Goal: Information Seeking & Learning: Find specific fact

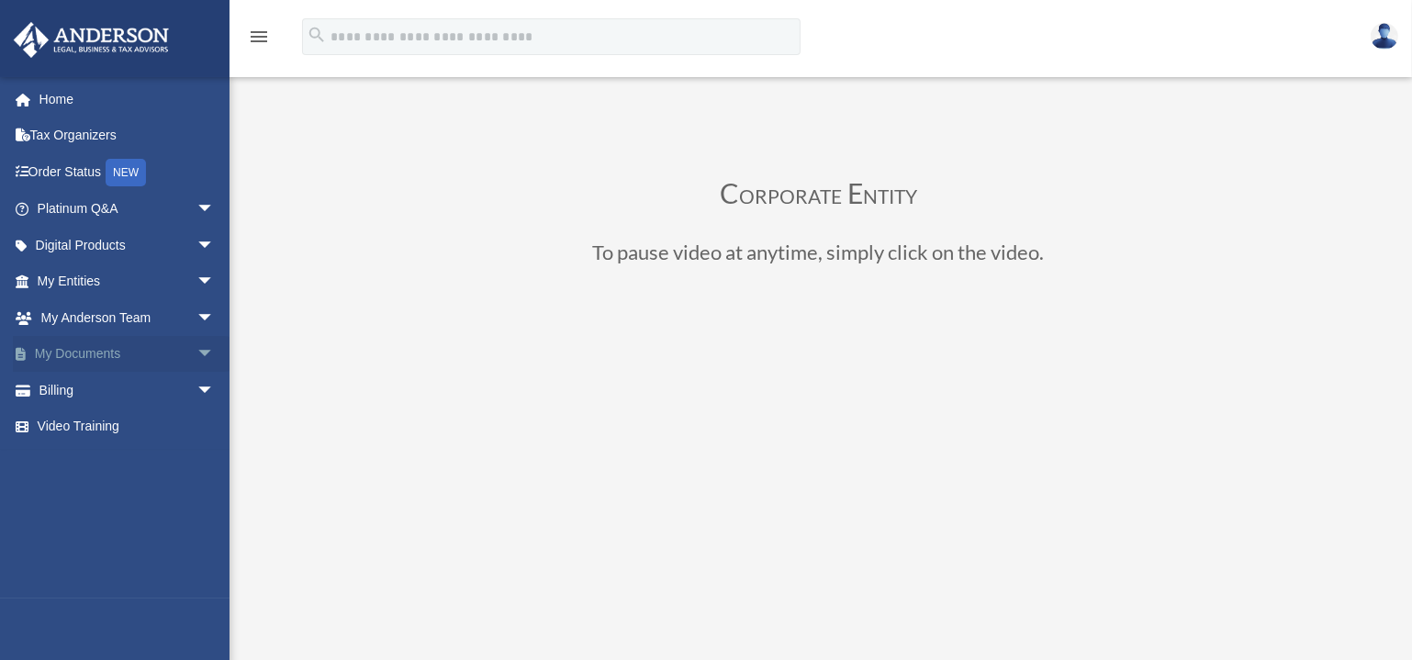
click at [154, 348] on link "My Documents arrow_drop_down" at bounding box center [128, 354] width 230 height 37
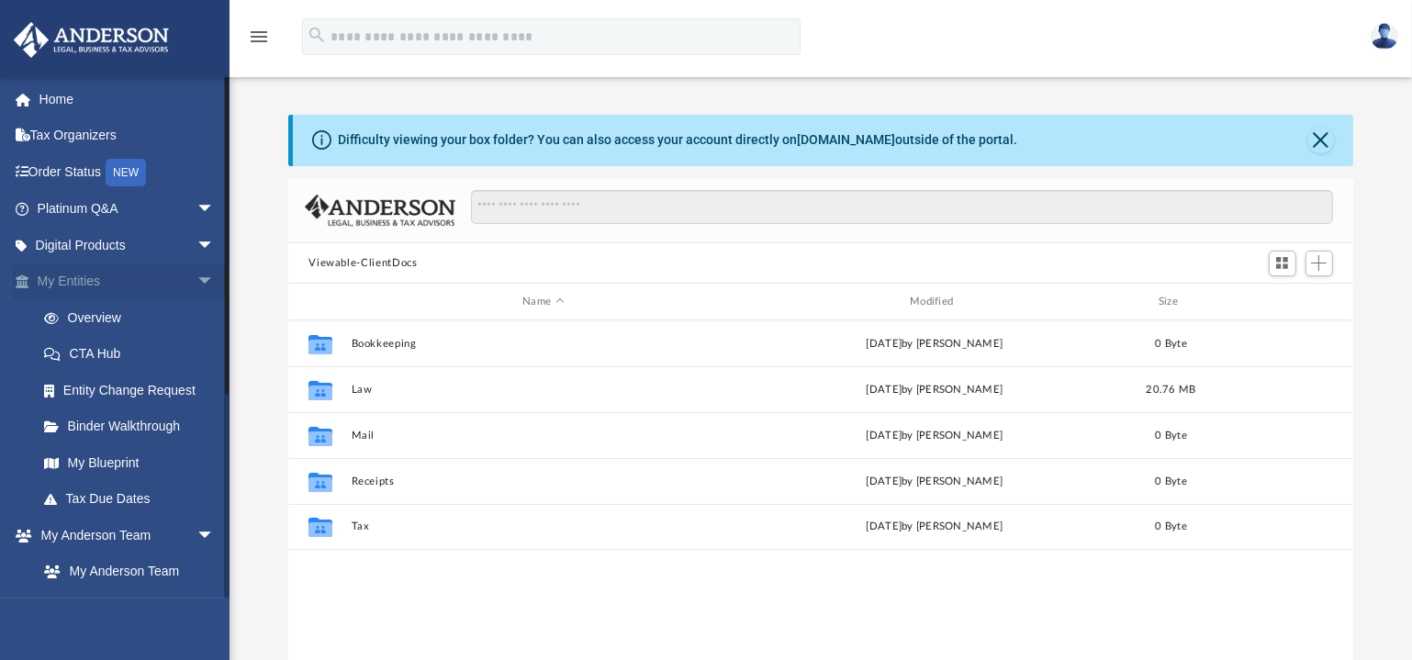
scroll to position [404, 1052]
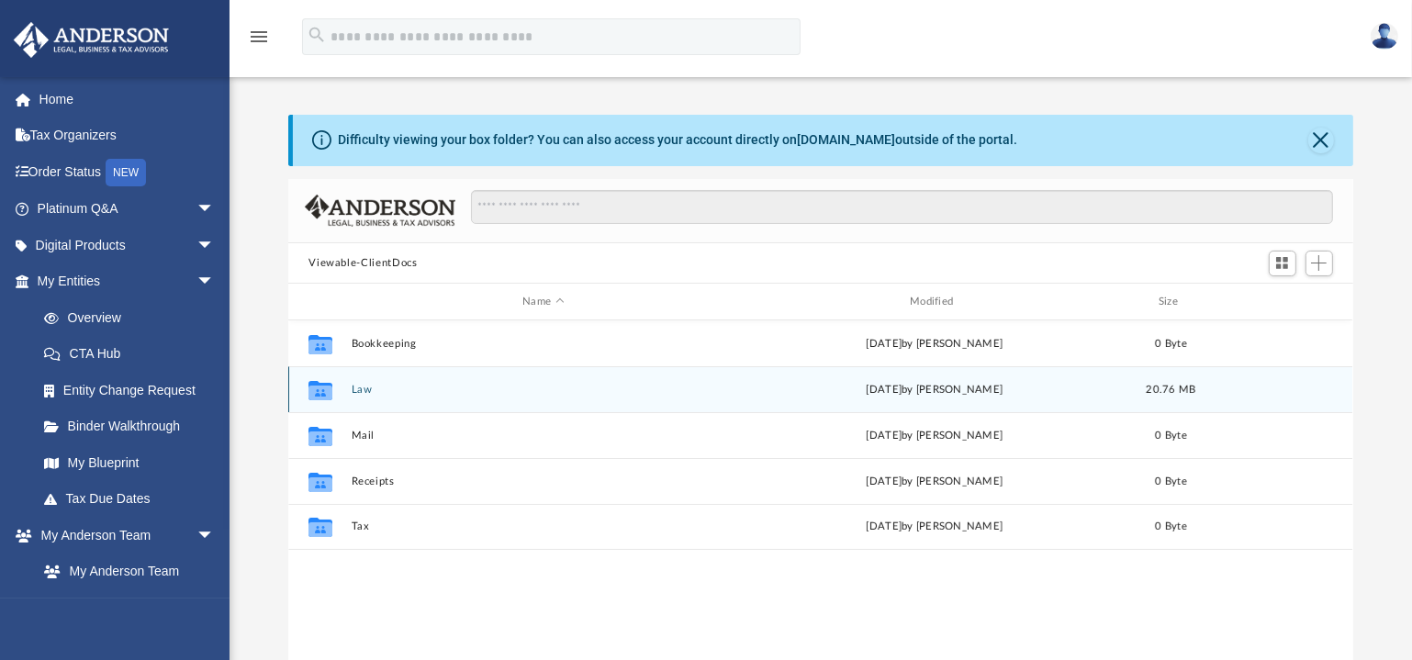
click at [361, 386] on button "Law" at bounding box center [544, 390] width 384 height 12
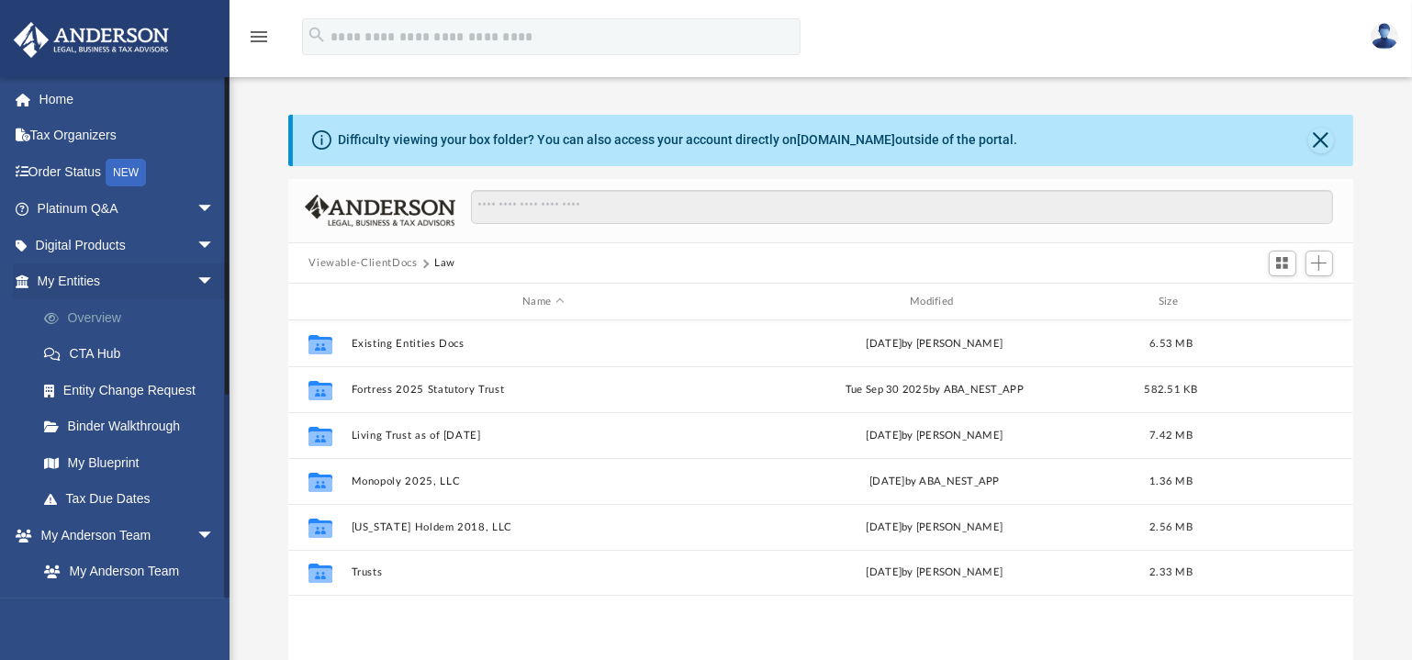
click at [103, 326] on link "Overview" at bounding box center [134, 317] width 217 height 37
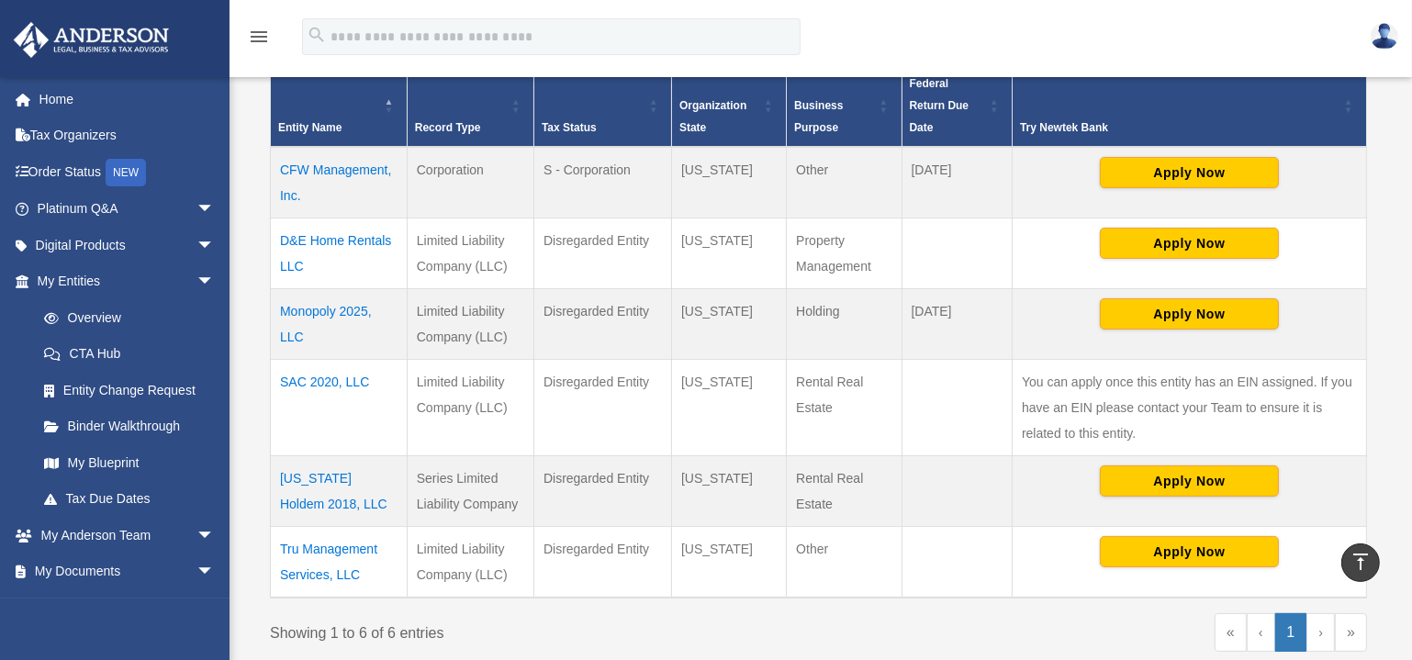
scroll to position [501, 0]
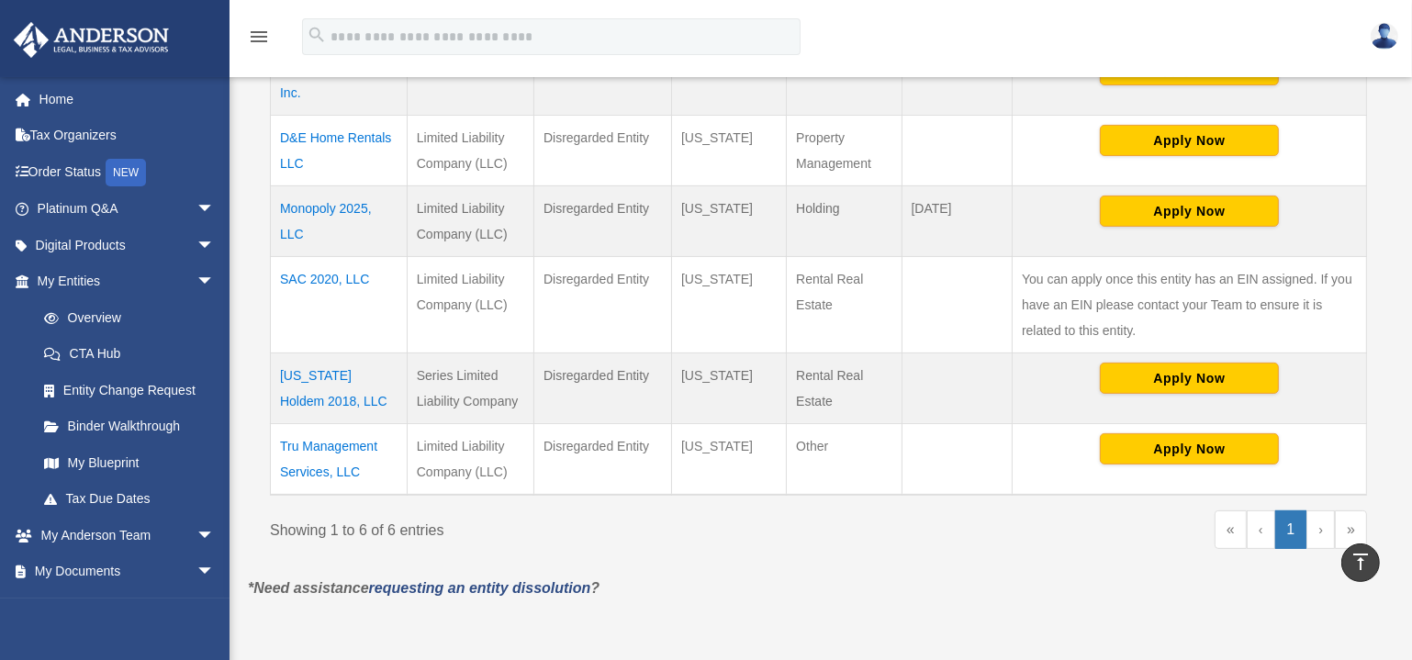
click at [321, 201] on td "Monopoly 2025, LLC" at bounding box center [339, 221] width 137 height 71
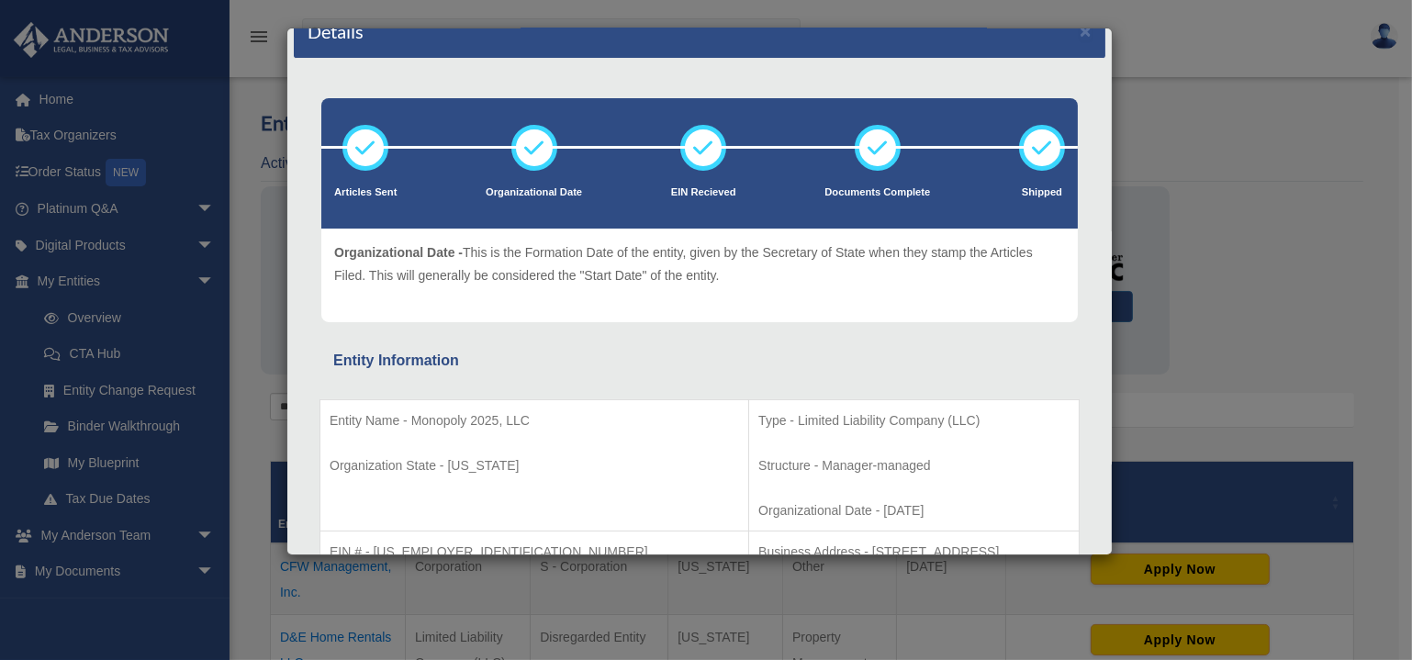
scroll to position [0, 0]
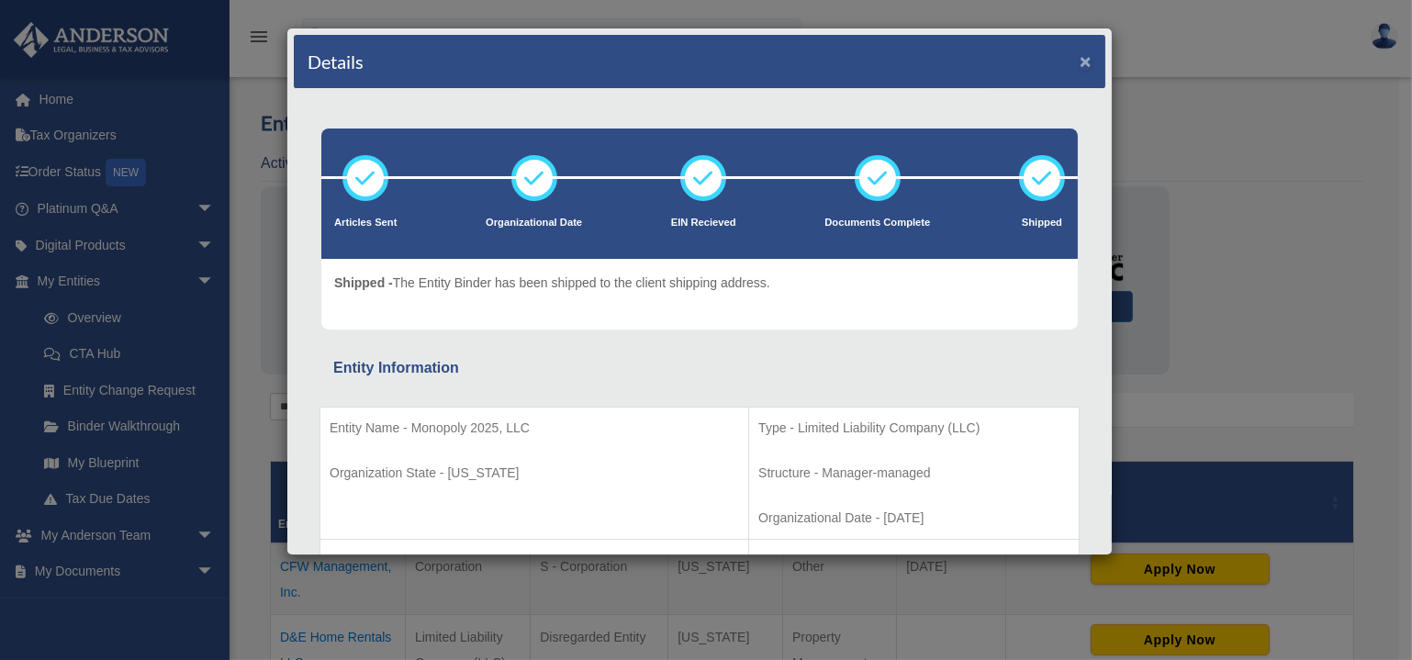
click at [1080, 59] on button "×" at bounding box center [1086, 60] width 12 height 19
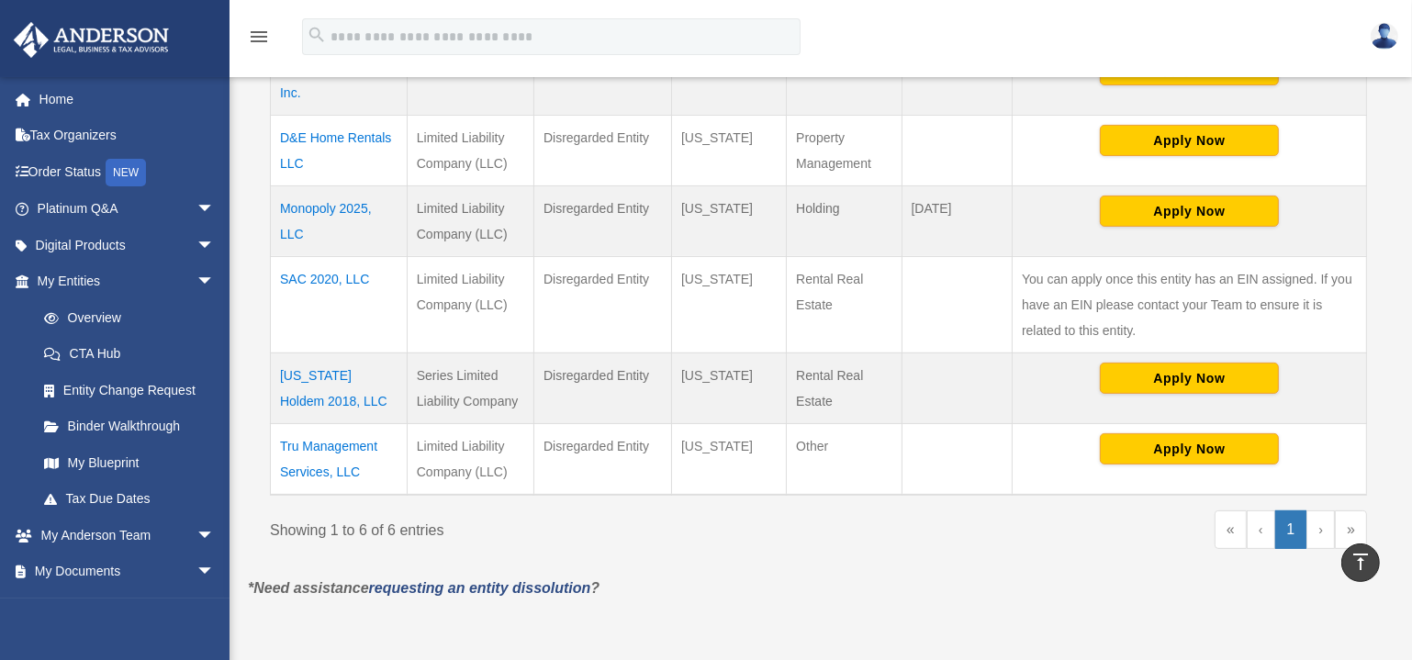
scroll to position [584, 0]
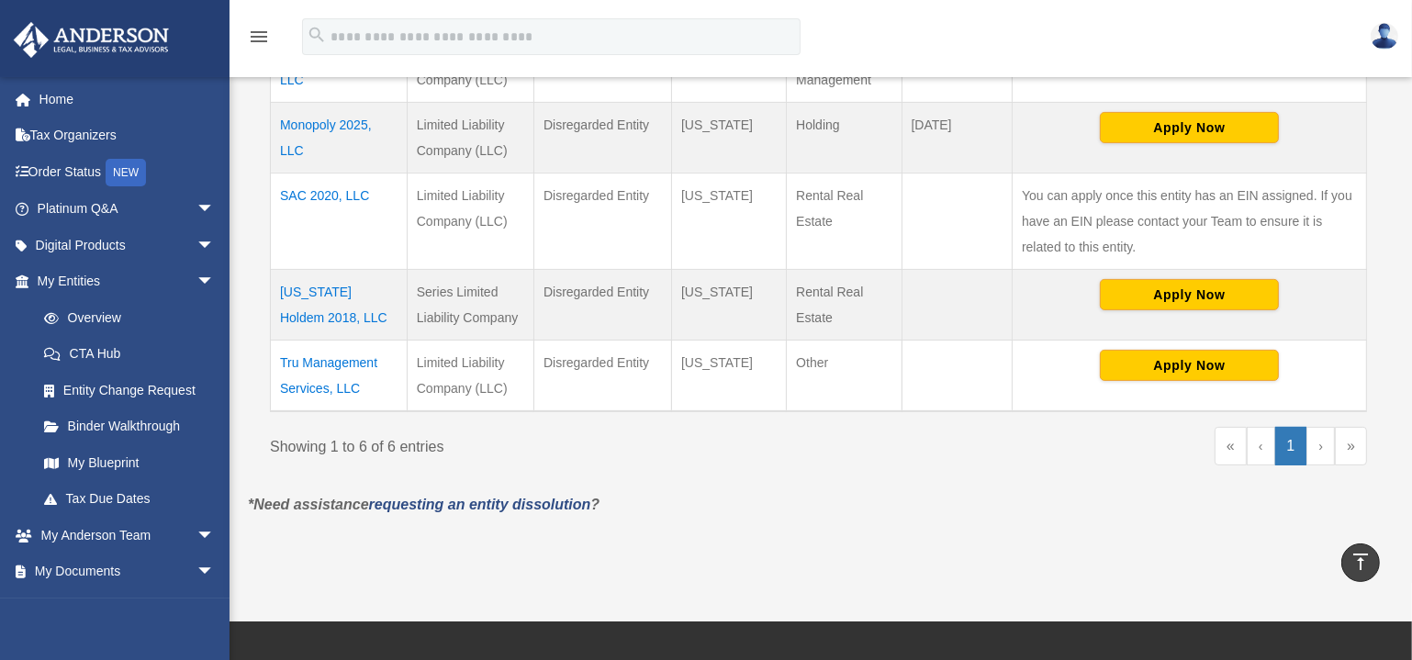
click at [315, 358] on td "Tru Management Services, LLC" at bounding box center [339, 376] width 137 height 72
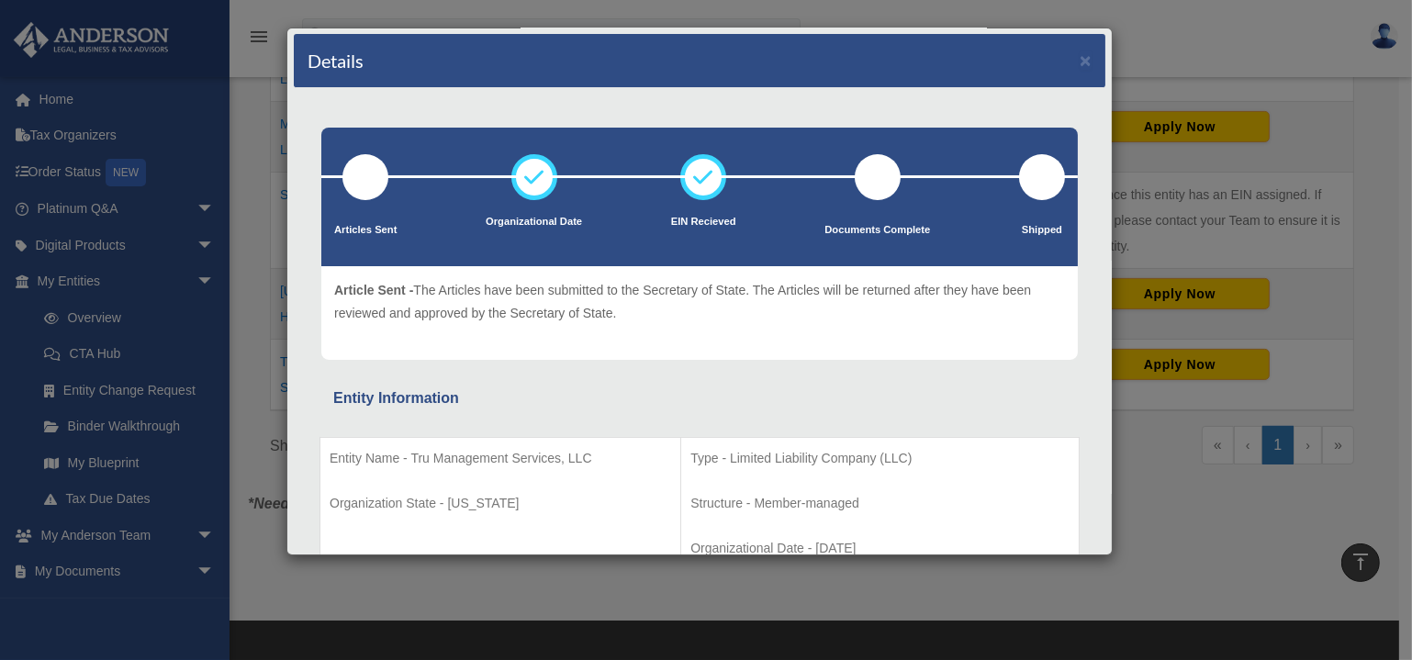
scroll to position [0, 0]
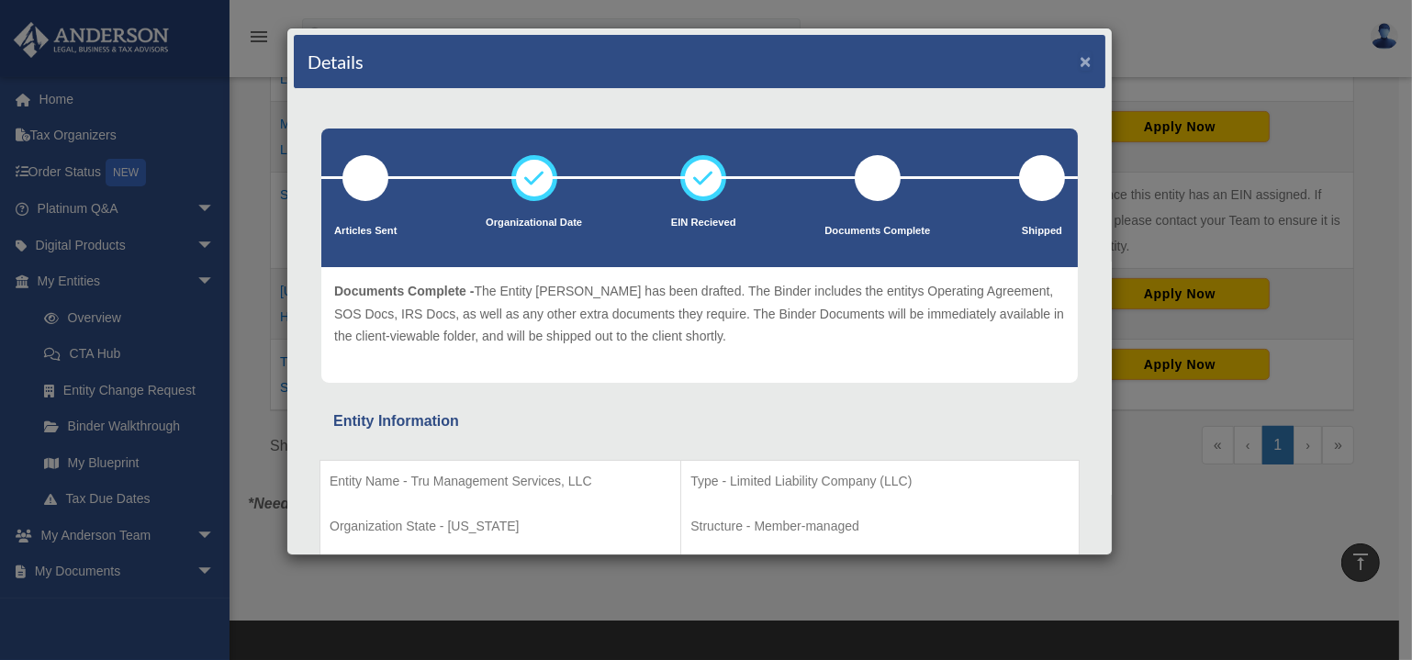
click at [1080, 64] on button "×" at bounding box center [1086, 60] width 12 height 19
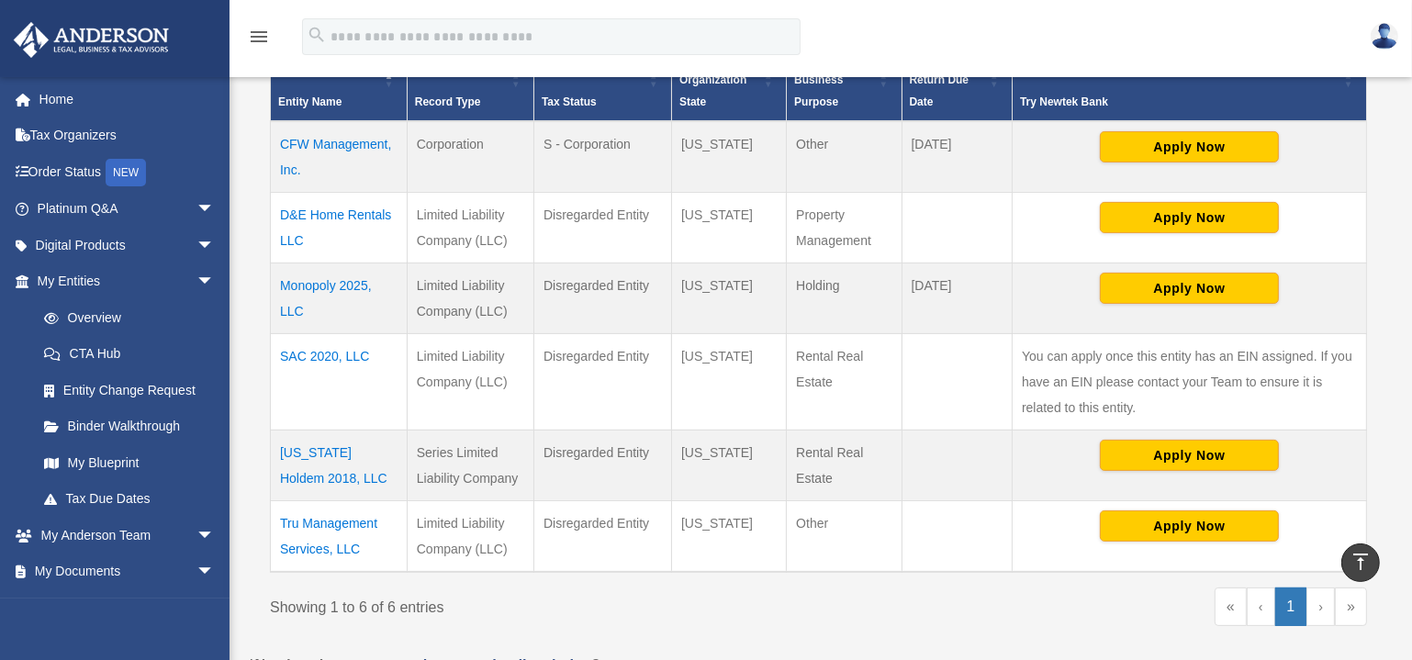
scroll to position [417, 0]
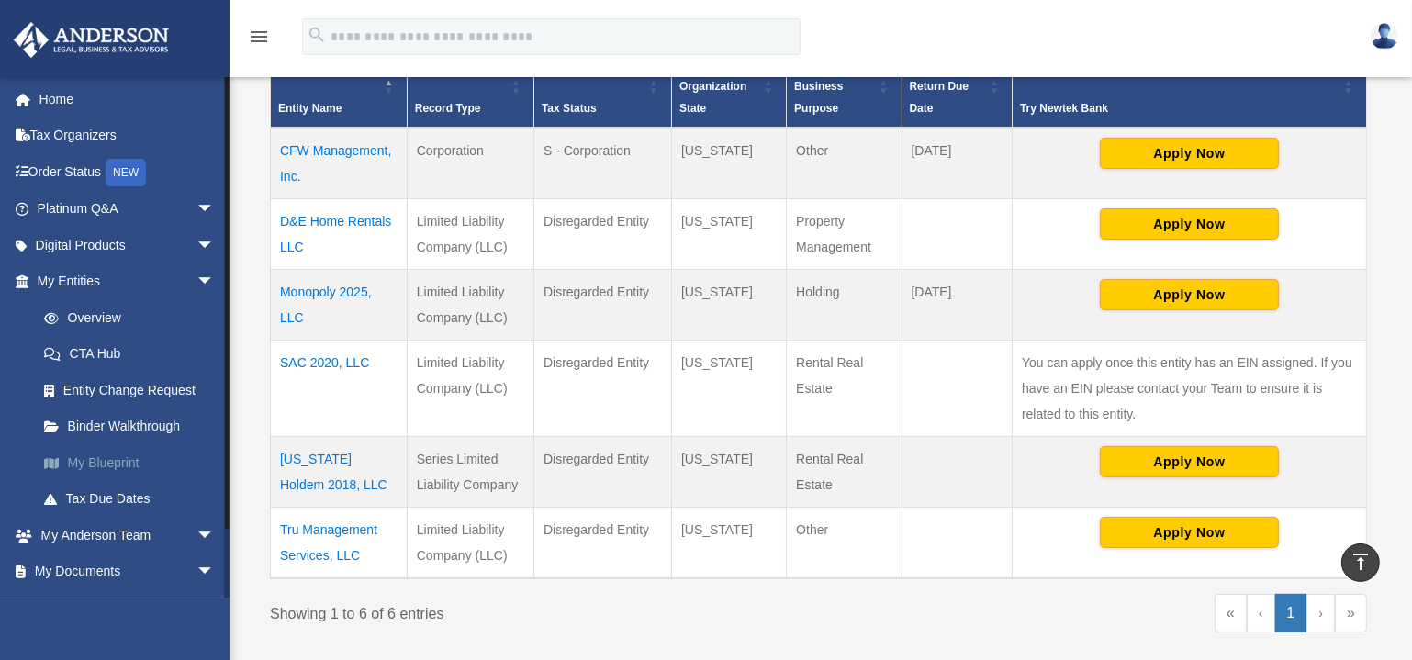
click at [103, 463] on link "My Blueprint" at bounding box center [134, 462] width 217 height 37
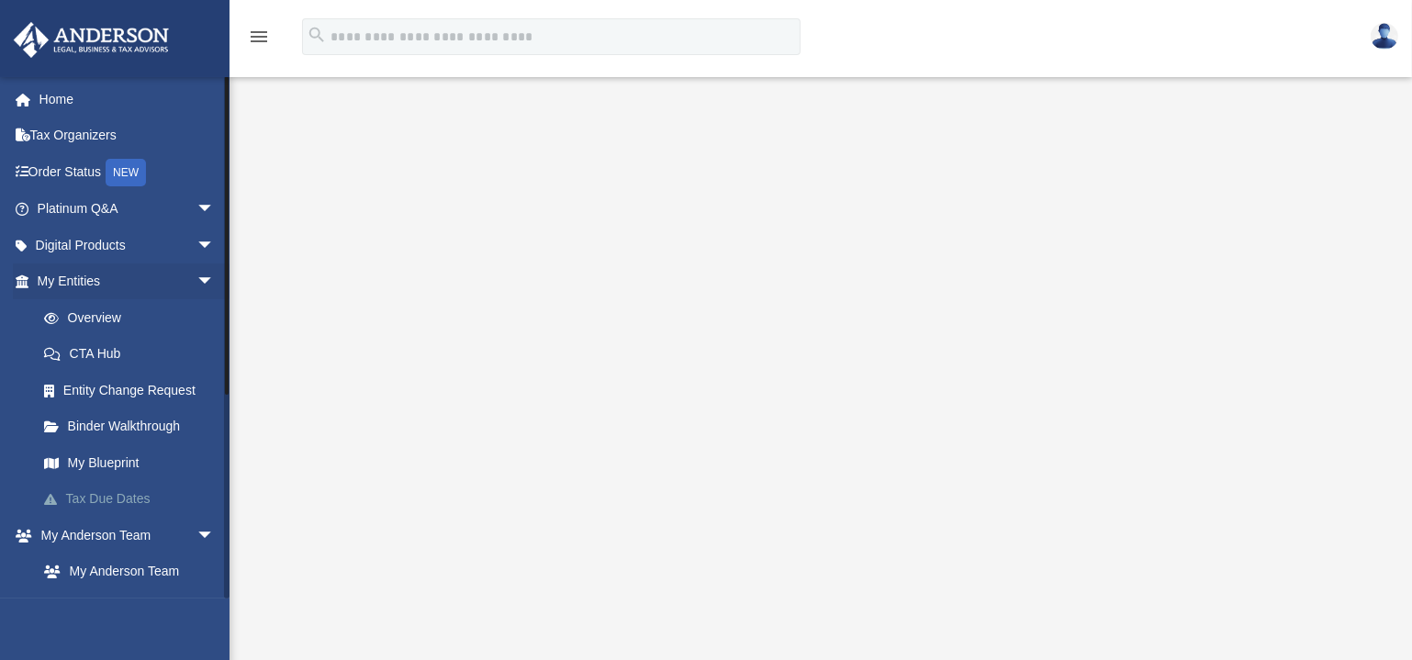
click at [117, 490] on link "Tax Due Dates" at bounding box center [134, 499] width 217 height 37
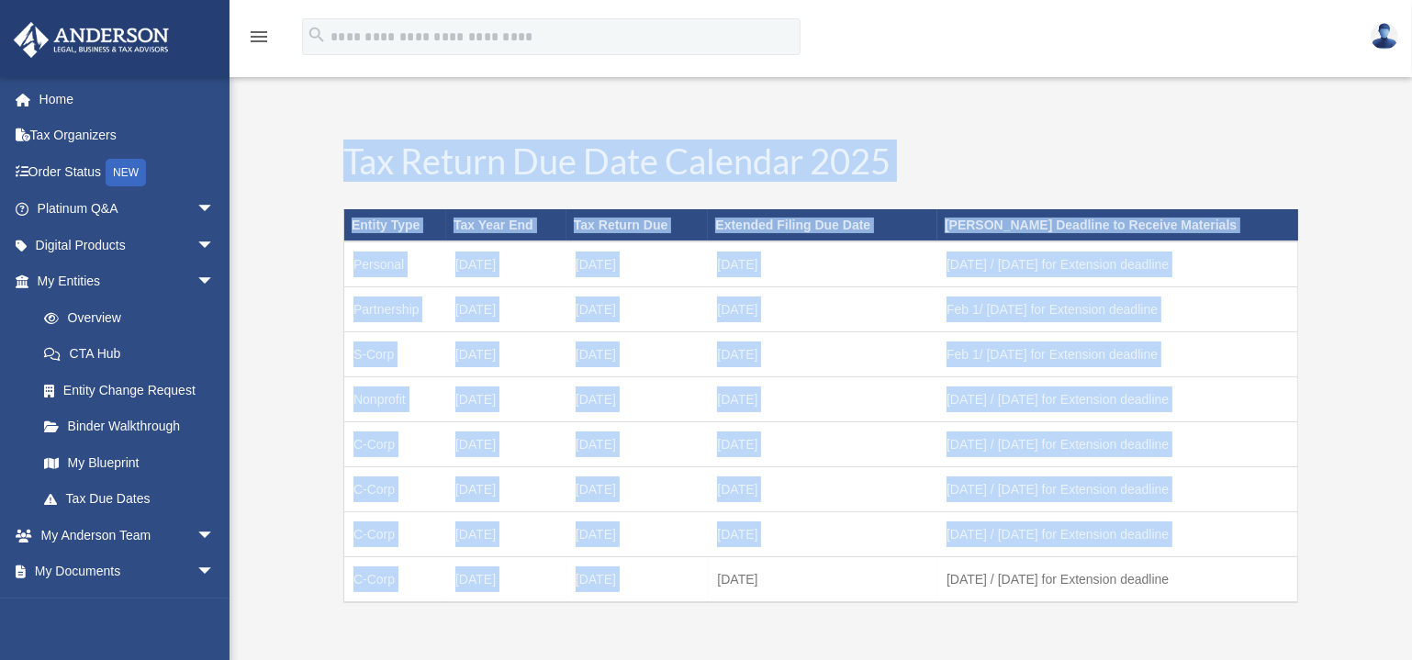
drag, startPoint x: 332, startPoint y: 151, endPoint x: 708, endPoint y: 562, distance: 557.1
click at [714, 577] on div "Tax Return Due Date Calendar 2025 Entity Type Tax Year End Tax Return Due Exten…" at bounding box center [821, 397] width 992 height 545
click at [970, 173] on h1 "Tax Return Due Date Calendar 2025" at bounding box center [820, 165] width 955 height 44
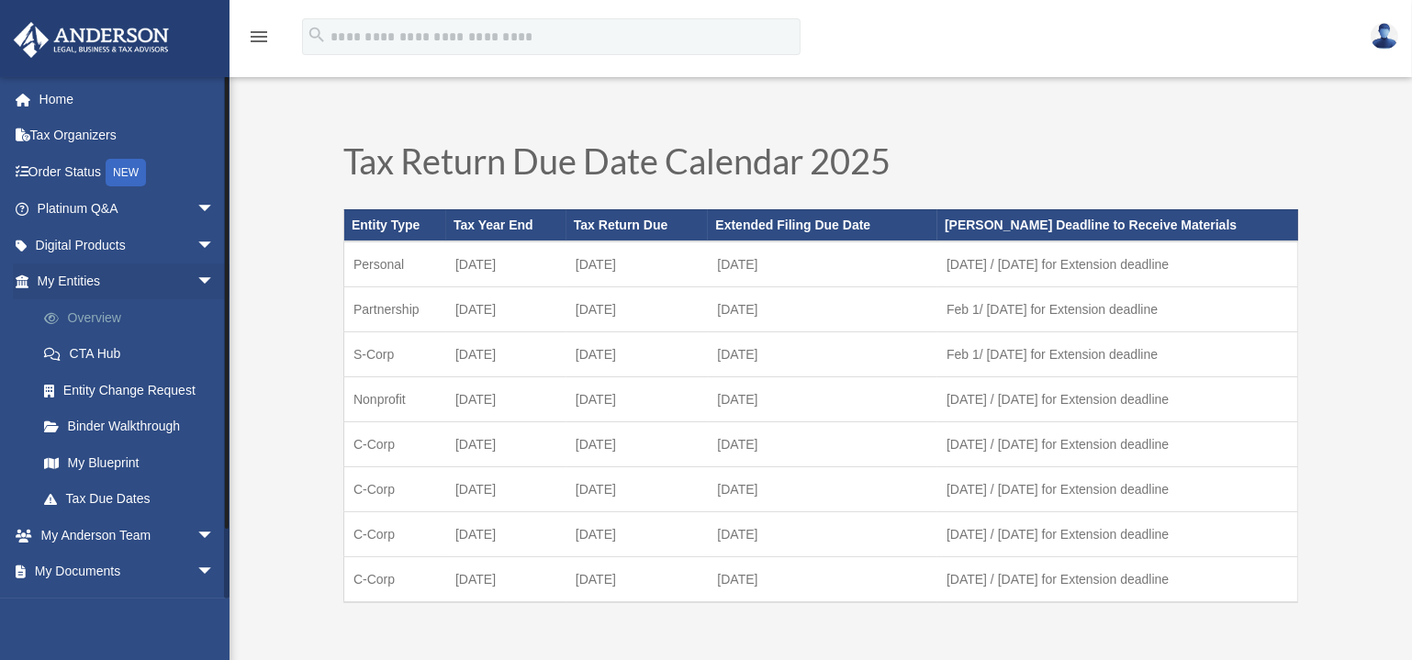
click at [110, 329] on link "Overview" at bounding box center [134, 317] width 217 height 37
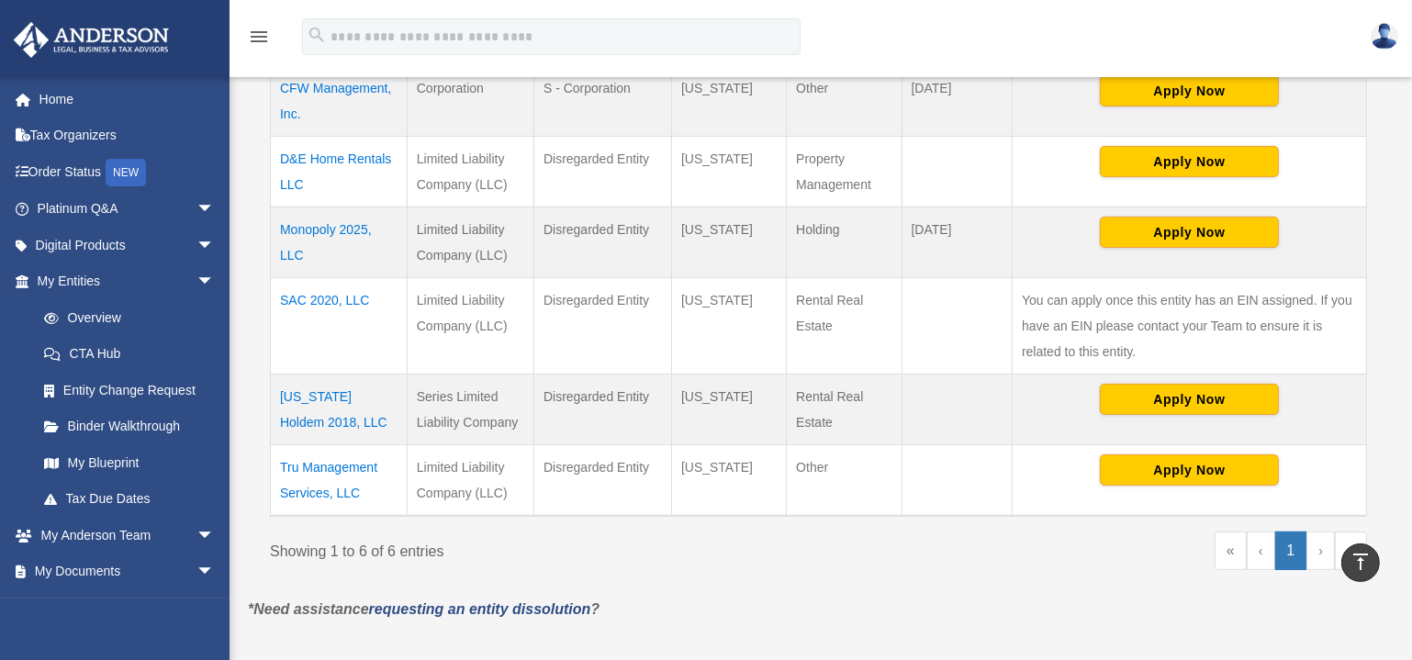
scroll to position [501, 0]
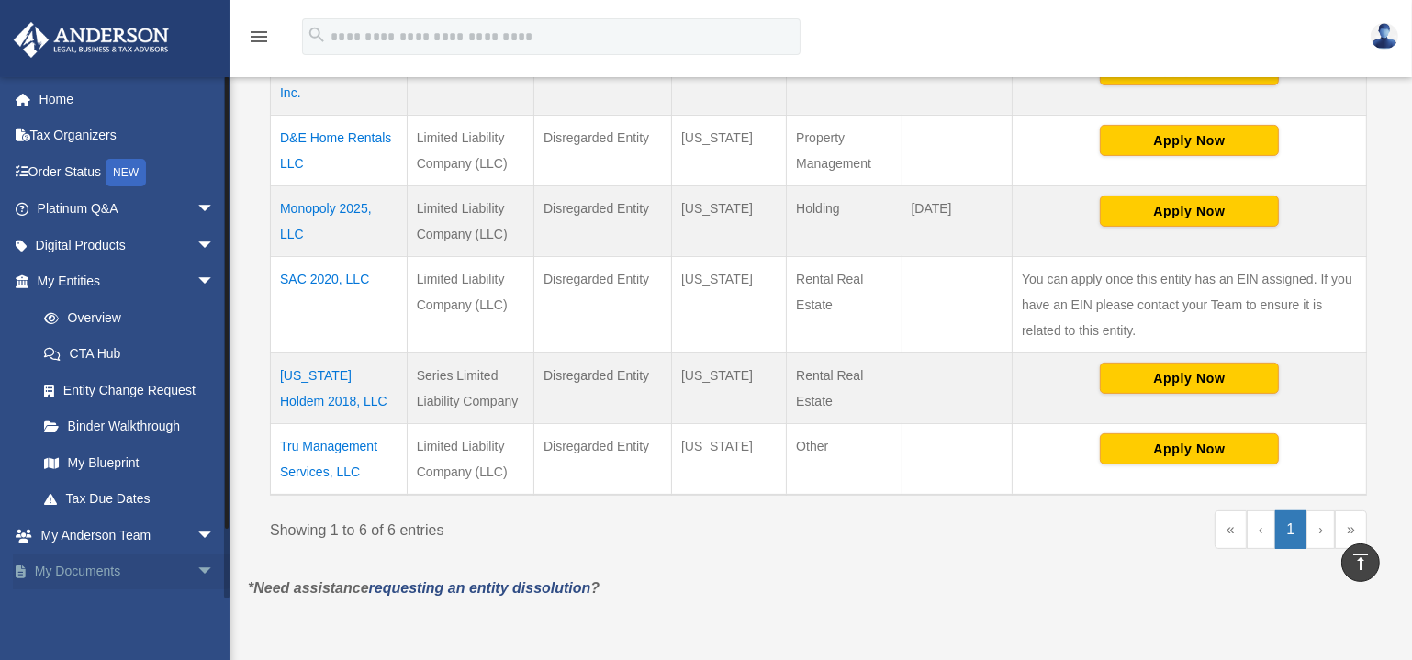
click at [67, 564] on link "My Documents arrow_drop_down" at bounding box center [128, 572] width 230 height 37
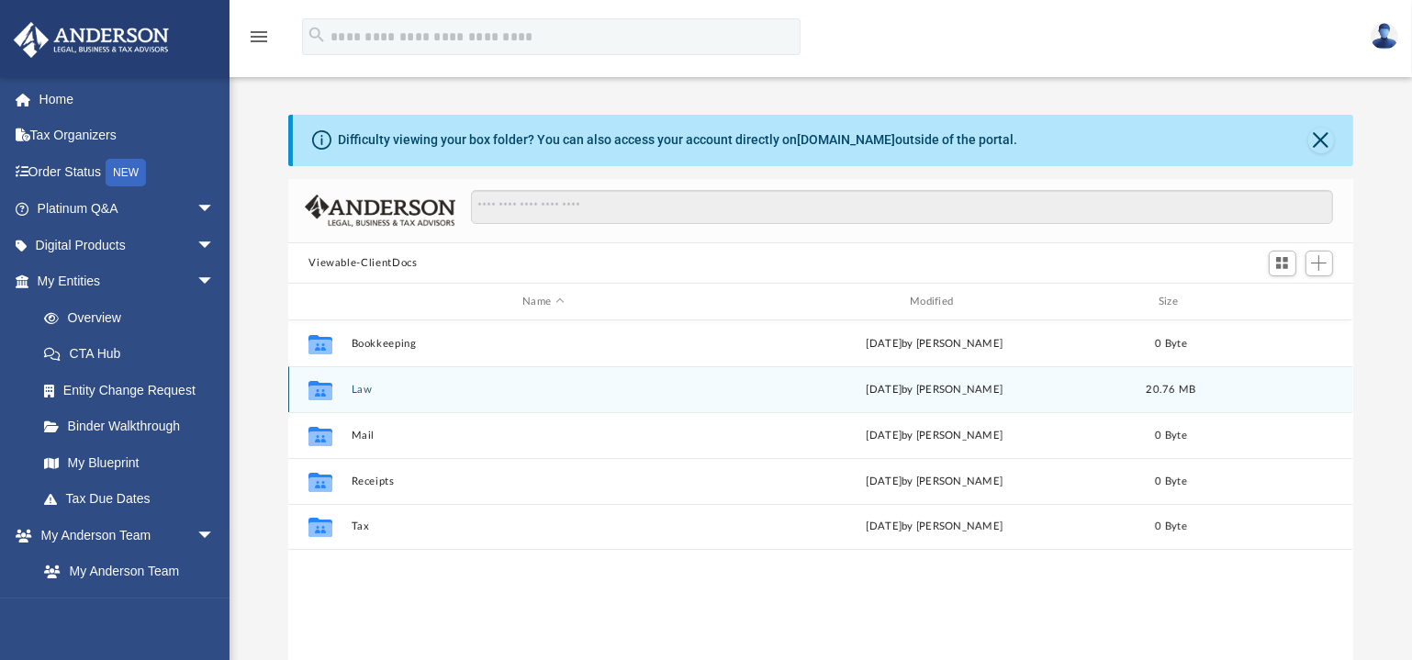
scroll to position [404, 1052]
